Goal: Task Accomplishment & Management: Manage account settings

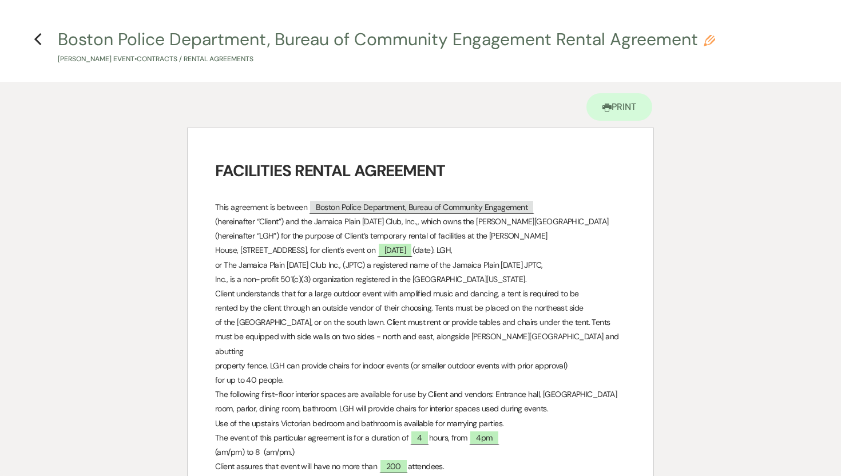
select select "5"
select select "7"
click at [37, 35] on icon "Previous" at bounding box center [38, 40] width 9 height 14
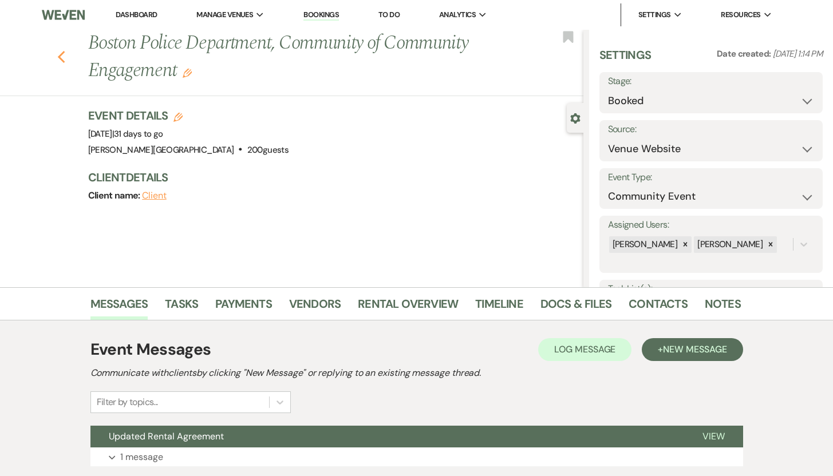
click at [65, 57] on icon "Previous" at bounding box center [61, 57] width 9 height 14
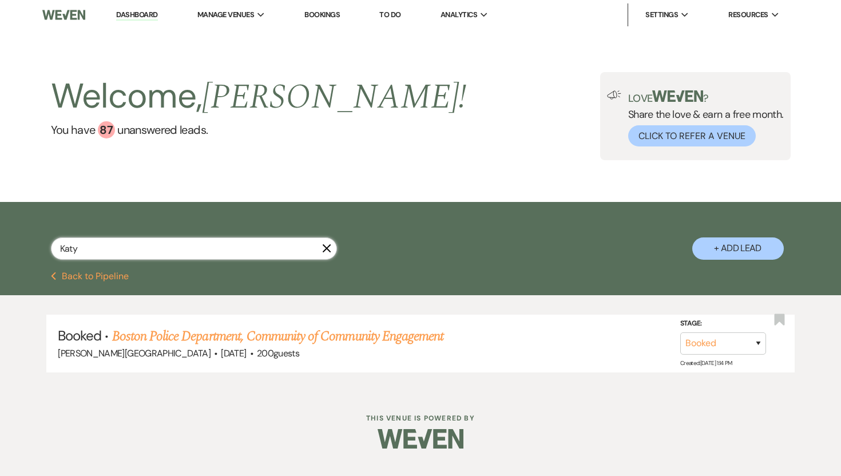
drag, startPoint x: 108, startPoint y: 250, endPoint x: 39, endPoint y: 240, distance: 68.9
click at [39, 240] on div "[PERSON_NAME] + Add Lead" at bounding box center [421, 238] width 824 height 61
type input "Maya"
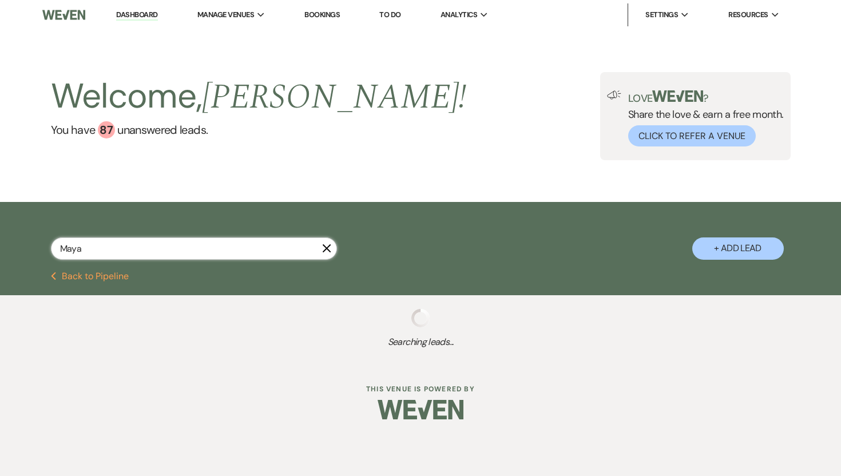
select select "8"
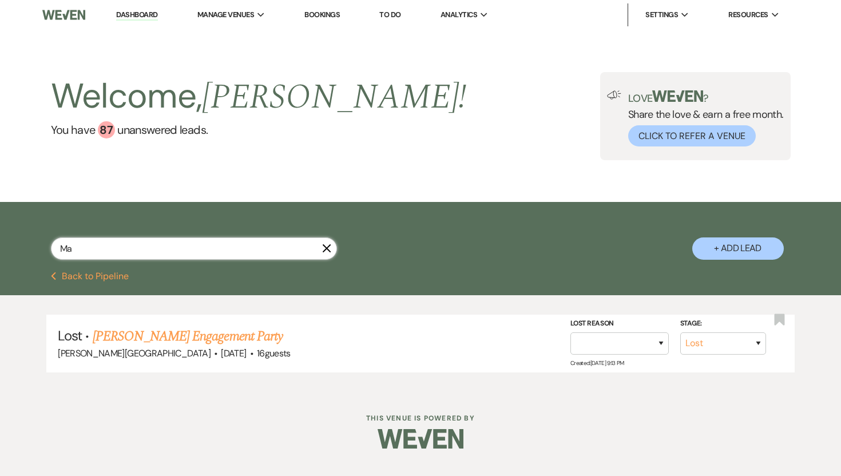
type input "M"
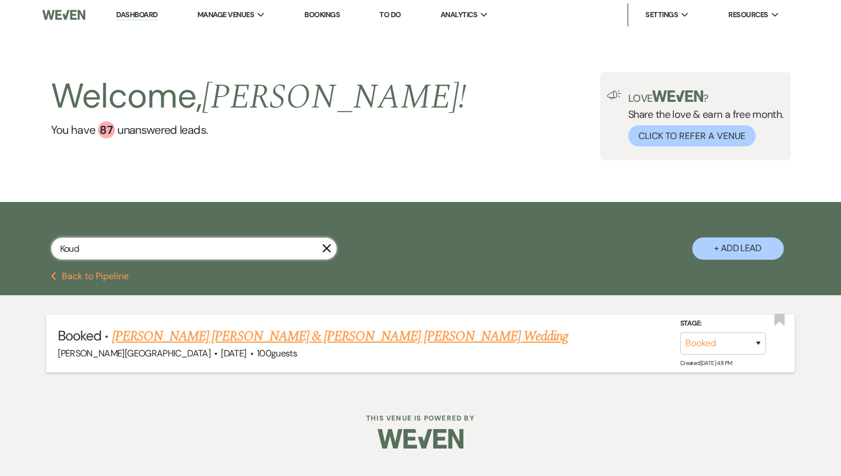
type input "Koud"
click at [157, 337] on link "[PERSON_NAME] [PERSON_NAME] & [PERSON_NAME] [PERSON_NAME] Wedding" at bounding box center [340, 336] width 457 height 21
